Goal: Check status: Verify the current state of an ongoing process or item

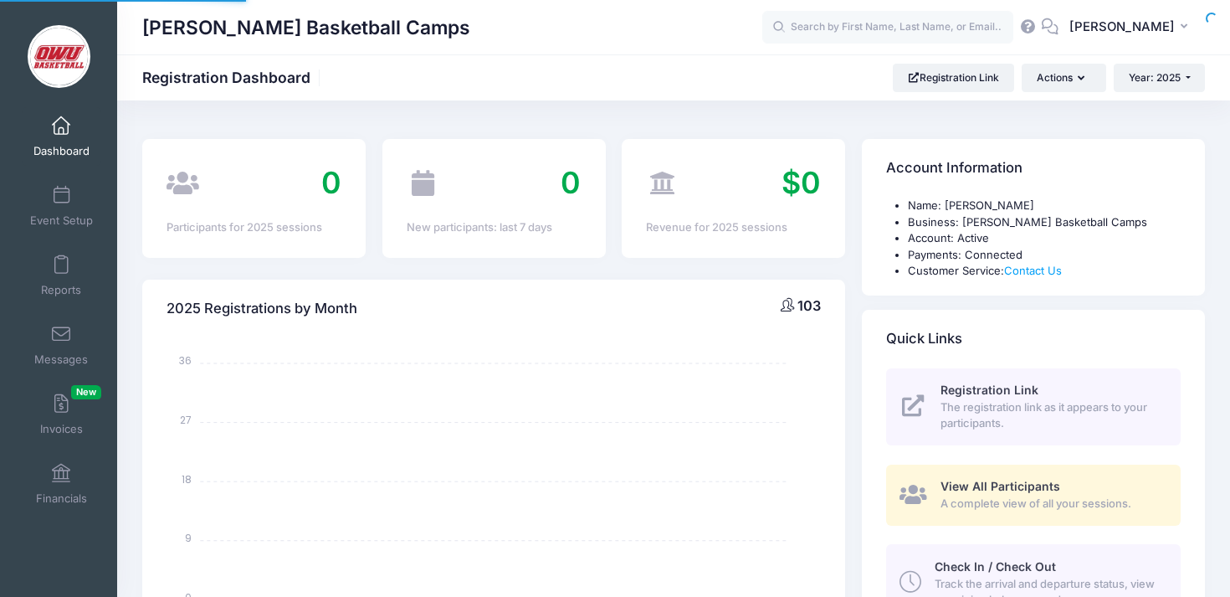
select select
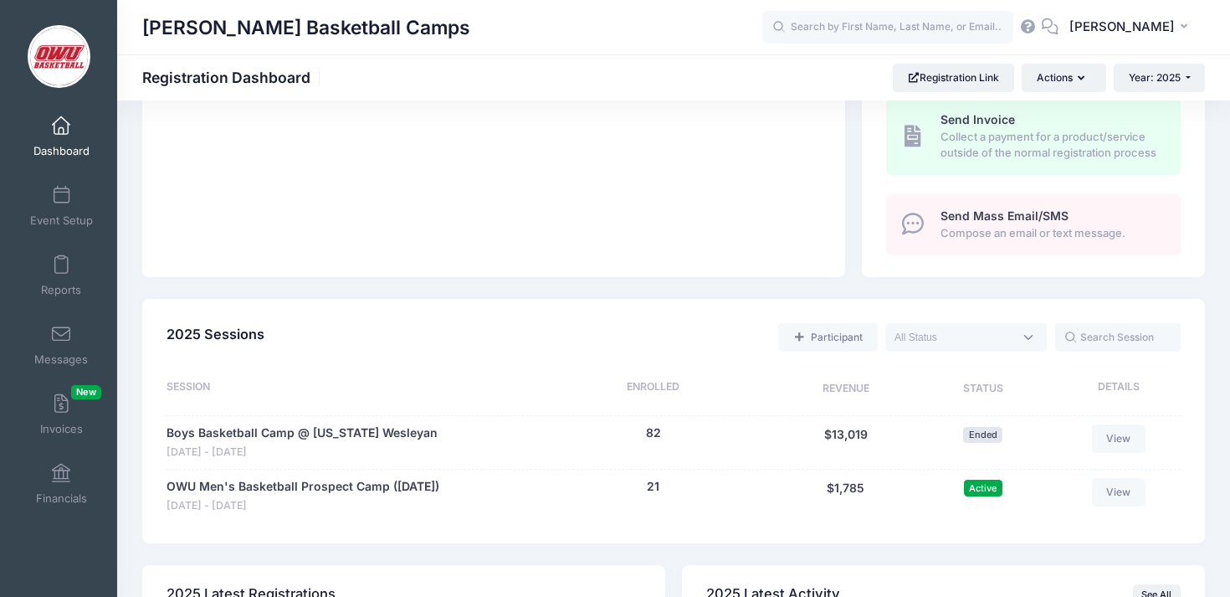
scroll to position [545, 0]
click at [657, 484] on button "21" at bounding box center [653, 485] width 13 height 18
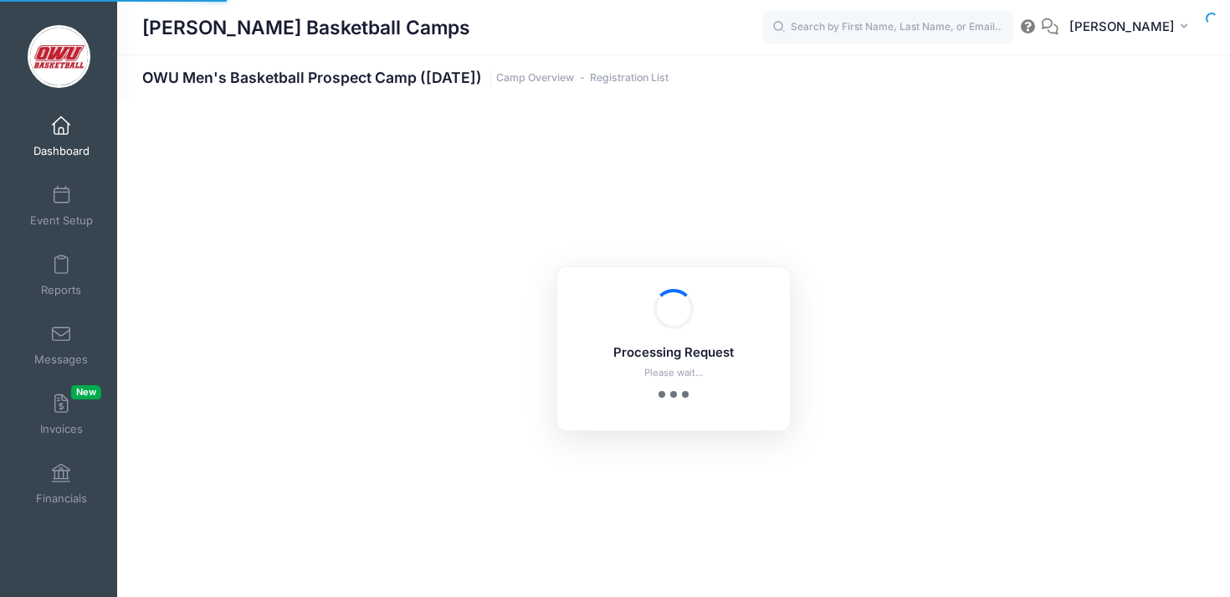
select select "10"
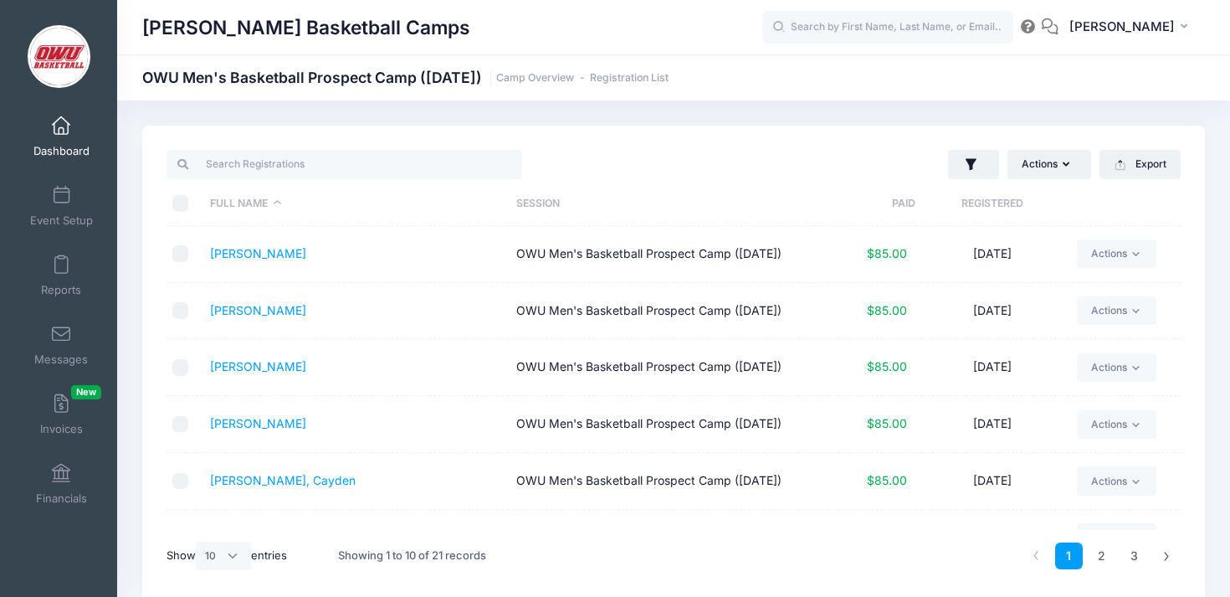
click at [948, 212] on th "Registered" at bounding box center [992, 204] width 153 height 44
click at [567, 160] on div at bounding box center [417, 164] width 516 height 34
click at [669, 72] on link "Registration List" at bounding box center [629, 78] width 79 height 13
click at [61, 130] on span at bounding box center [61, 126] width 0 height 18
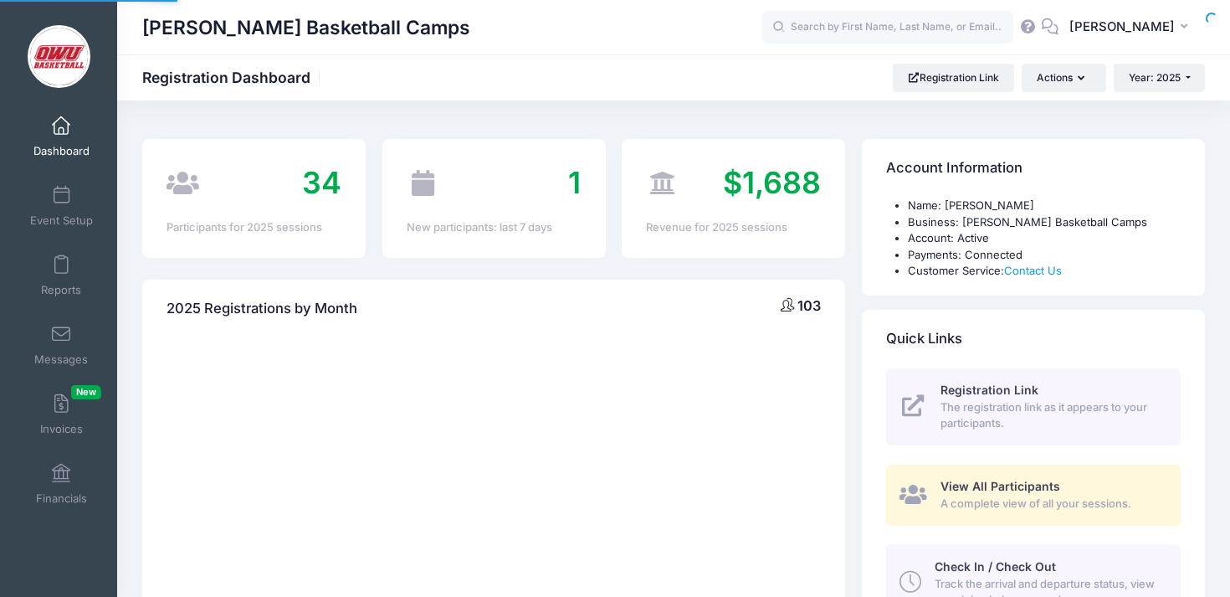
select select
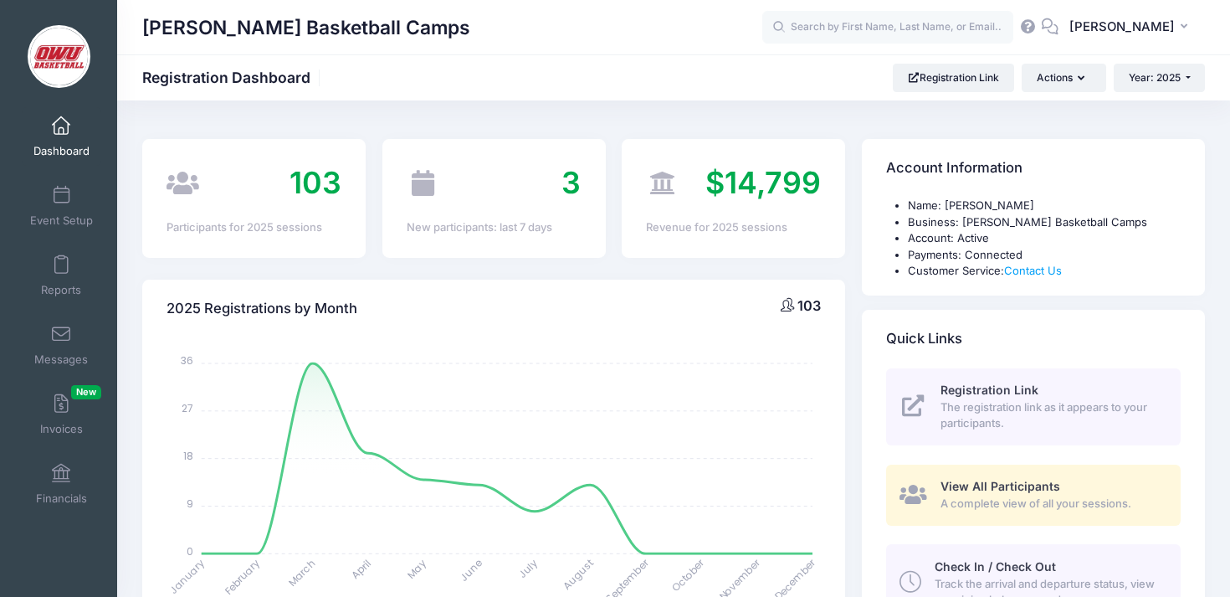
click at [613, 207] on div "3 New participants: last 7 days" at bounding box center [494, 198] width 240 height 118
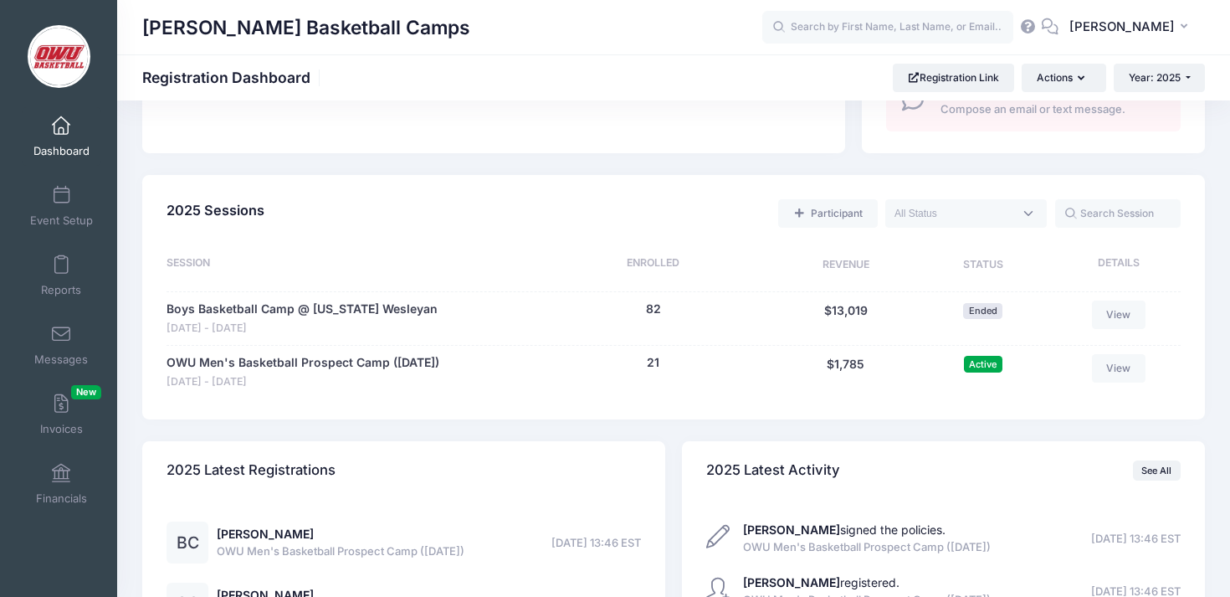
scroll to position [670, 0]
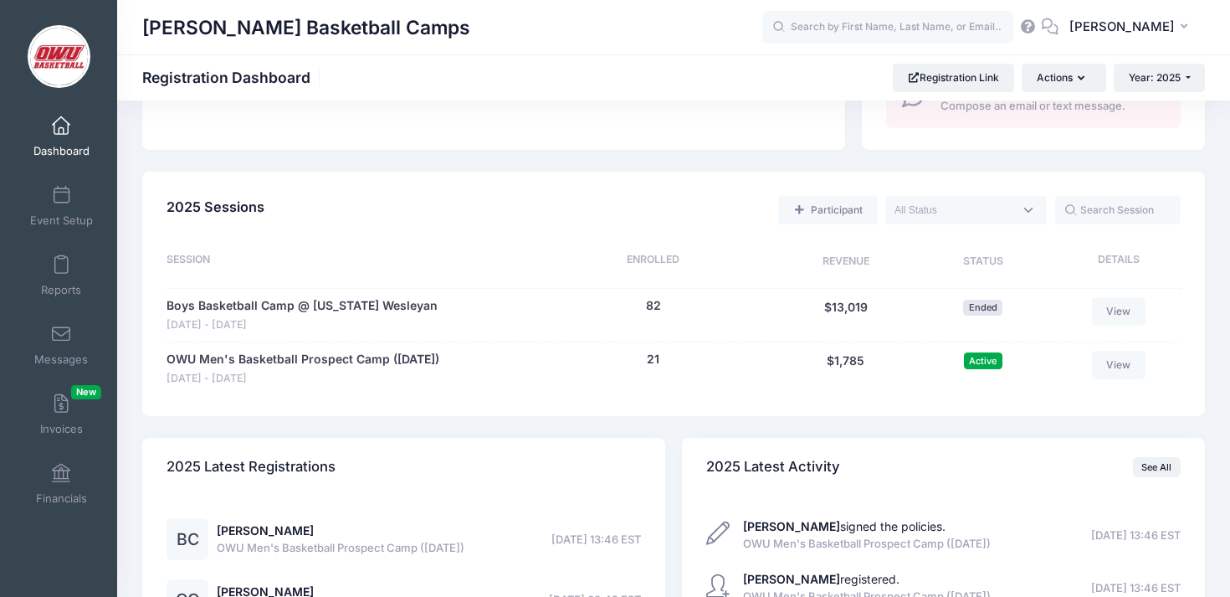
click at [660, 362] on div "21 (Waitlist: 0)" at bounding box center [653, 369] width 244 height 36
click at [382, 69] on div "[PERSON_NAME] Basketball Camps Registration Dashboard Registration Link Actions…" at bounding box center [673, 78] width 1113 height 28
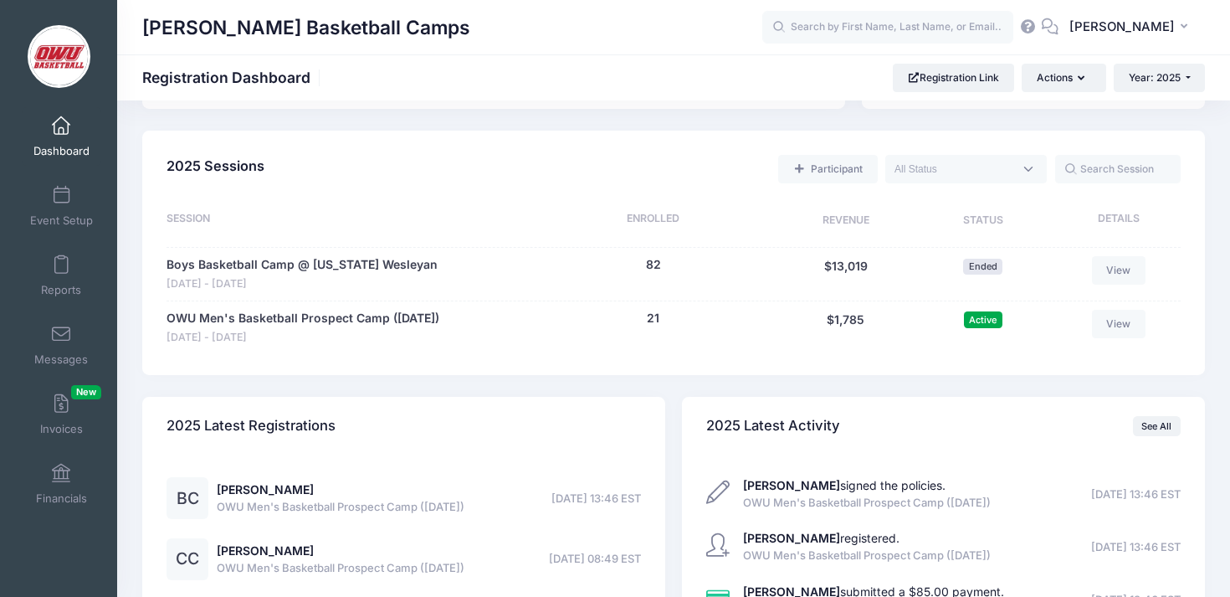
scroll to position [723, 0]
